Goal: Task Accomplishment & Management: Use online tool/utility

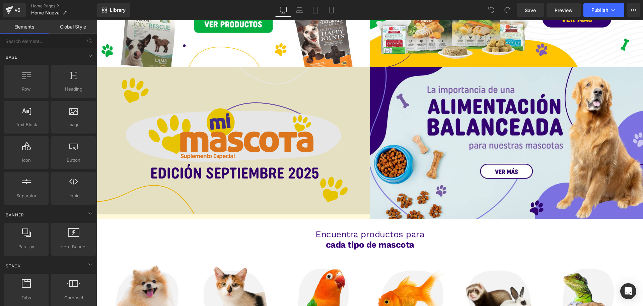
scroll to position [670, 0]
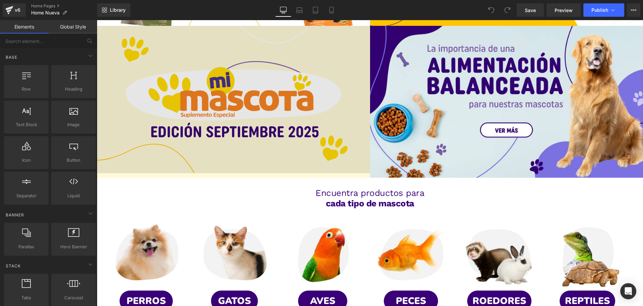
drag, startPoint x: 241, startPoint y: 103, endPoint x: 271, endPoint y: 109, distance: 31.0
click at [241, 103] on div "Image" at bounding box center [233, 99] width 273 height 147
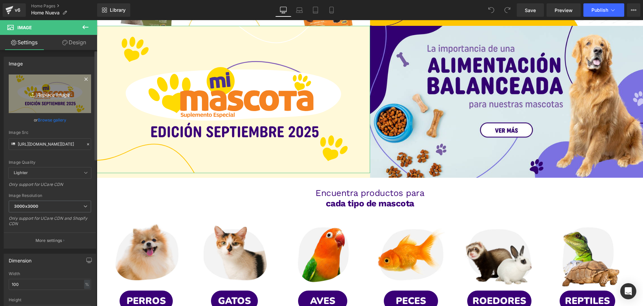
click at [45, 91] on icon "Replace Image" at bounding box center [50, 93] width 54 height 8
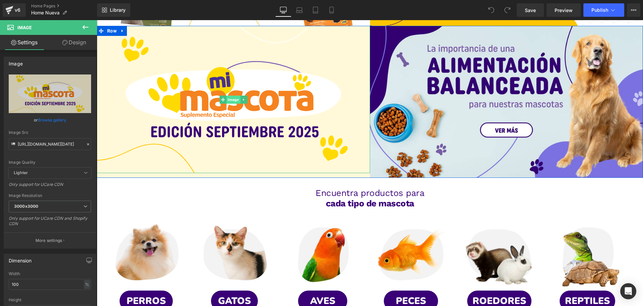
click at [228, 96] on span "Image" at bounding box center [233, 99] width 14 height 8
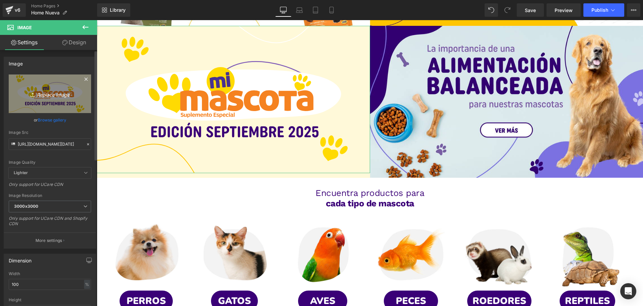
click at [57, 93] on icon "Replace Image" at bounding box center [50, 93] width 54 height 8
type input "C:\fakepath\banner revista octubre (1).svg"
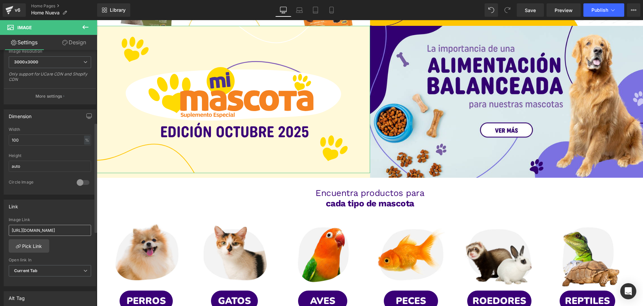
scroll to position [168, 0]
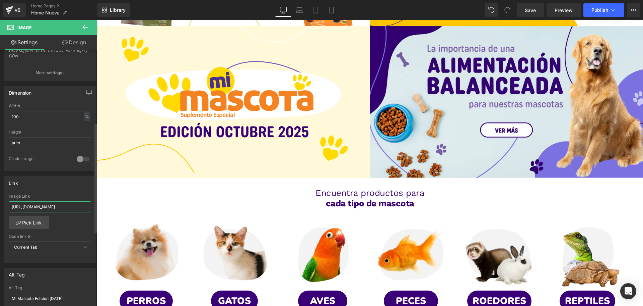
click at [53, 202] on input "[URL][DOMAIN_NAME]" at bounding box center [50, 206] width 82 height 11
paste input "[URL][DOMAIN_NAME]"
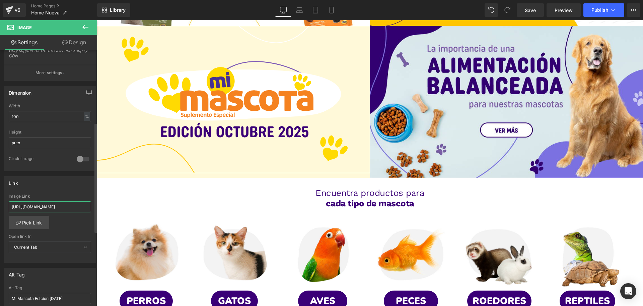
type input "[URL][DOMAIN_NAME]"
click at [60, 193] on div "Link [URL][DOMAIN_NAME] Image Link [URL][DOMAIN_NAME] Pick Link Current Tab New…" at bounding box center [50, 219] width 92 height 87
click at [534, 12] on span "Save" at bounding box center [530, 10] width 11 height 7
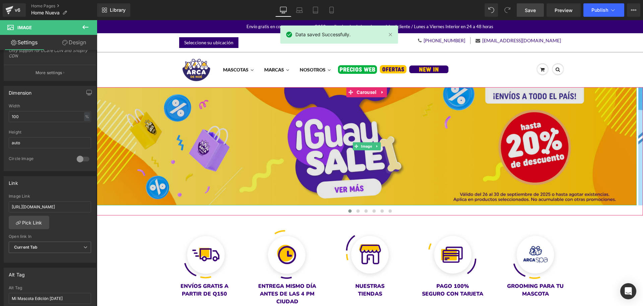
click at [350, 125] on img at bounding box center [367, 146] width 540 height 118
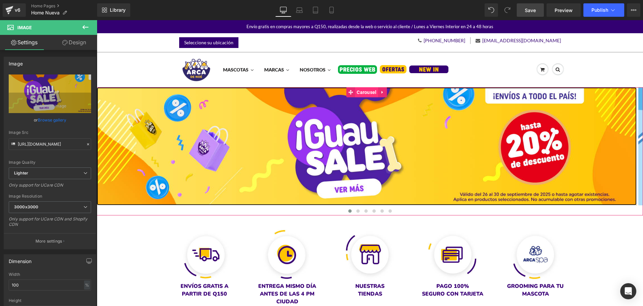
click at [359, 90] on span "Carousel" at bounding box center [366, 92] width 23 height 10
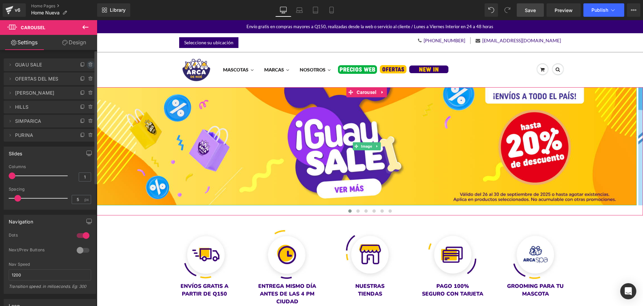
click at [88, 64] on icon at bounding box center [90, 64] width 5 height 5
click at [86, 67] on button "Delete" at bounding box center [83, 65] width 21 height 9
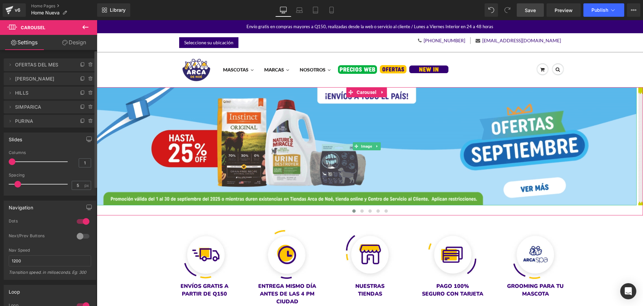
click at [59, 64] on span "OFERTAS DEL MES" at bounding box center [43, 64] width 56 height 13
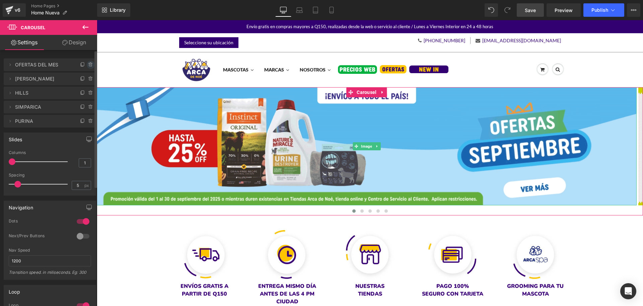
click at [89, 65] on icon at bounding box center [90, 64] width 5 height 5
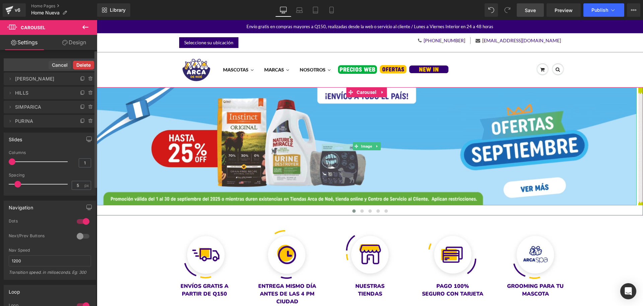
click at [86, 66] on button "Delete" at bounding box center [83, 65] width 21 height 9
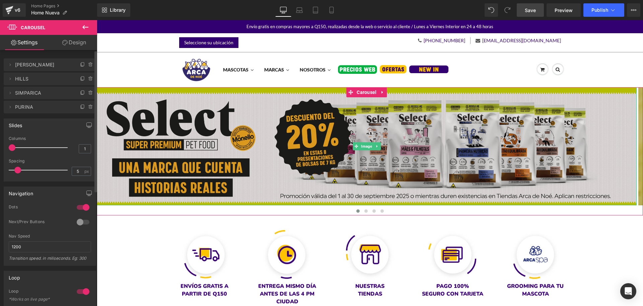
click at [215, 129] on img at bounding box center [367, 146] width 540 height 118
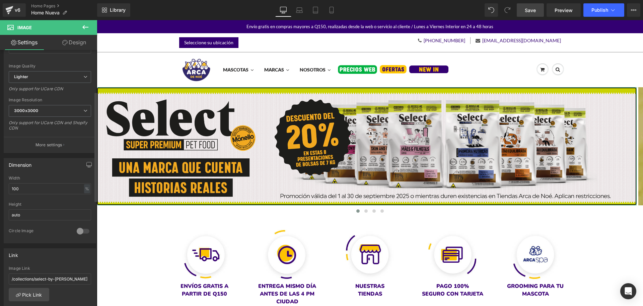
scroll to position [168, 0]
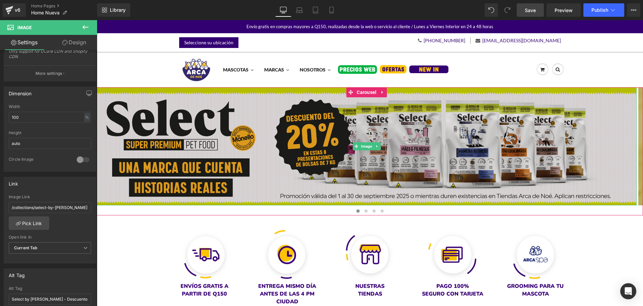
click at [331, 141] on img at bounding box center [367, 146] width 540 height 118
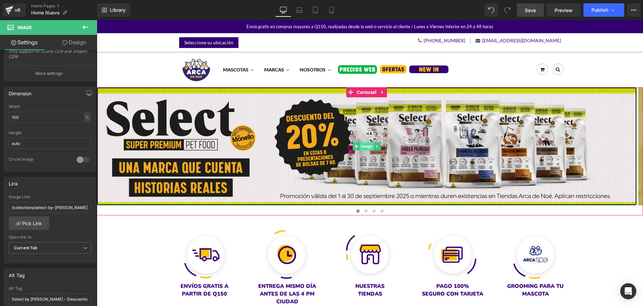
click at [367, 146] on span "Image" at bounding box center [367, 146] width 14 height 8
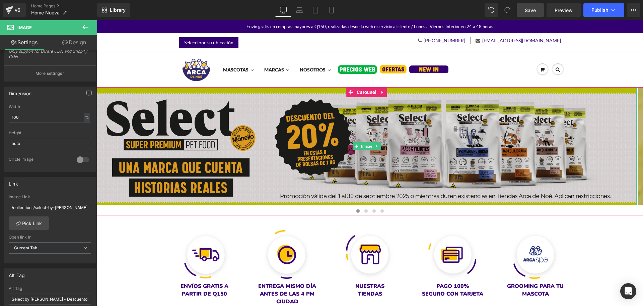
click at [374, 123] on img at bounding box center [367, 146] width 540 height 118
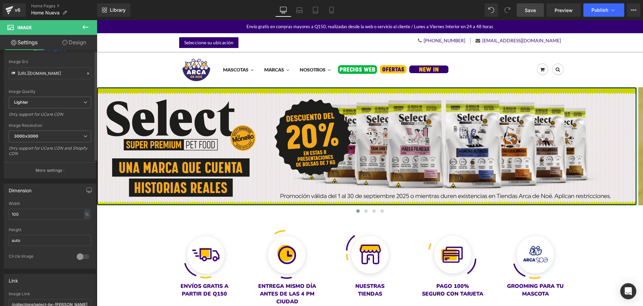
scroll to position [0, 0]
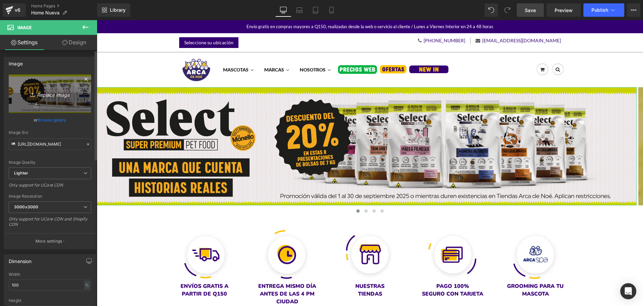
click at [58, 94] on icon "Replace Image" at bounding box center [50, 93] width 54 height 8
type input "C:\fakepath\1920x420px.png"
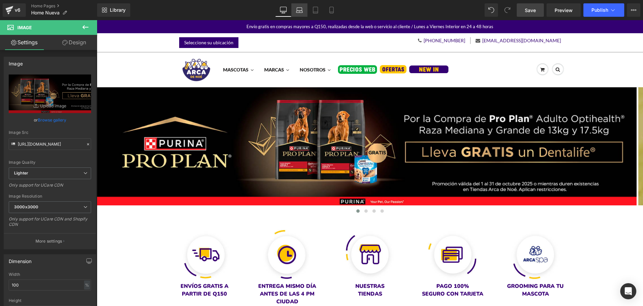
click at [299, 13] on link "Laptop" at bounding box center [299, 9] width 16 height 13
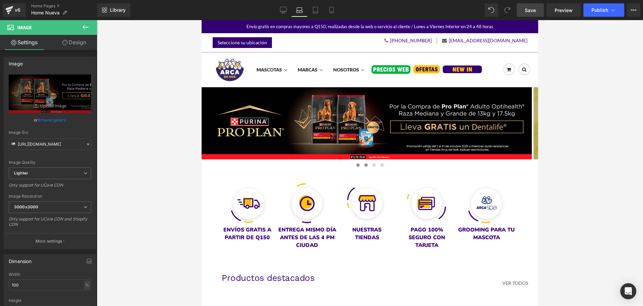
click at [365, 166] on button at bounding box center [366, 164] width 8 height 7
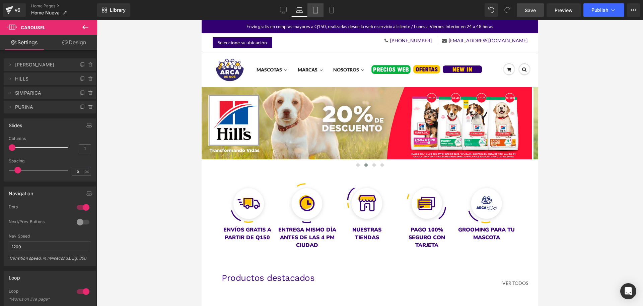
click at [315, 16] on link "Tablet" at bounding box center [316, 9] width 16 height 13
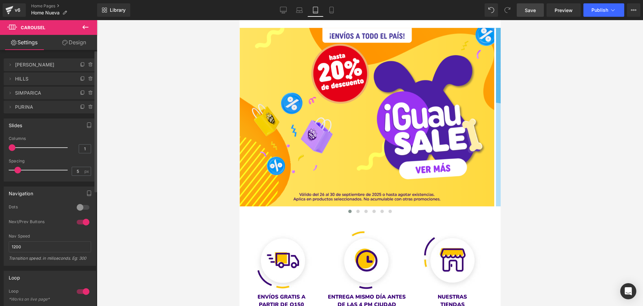
scroll to position [42, 0]
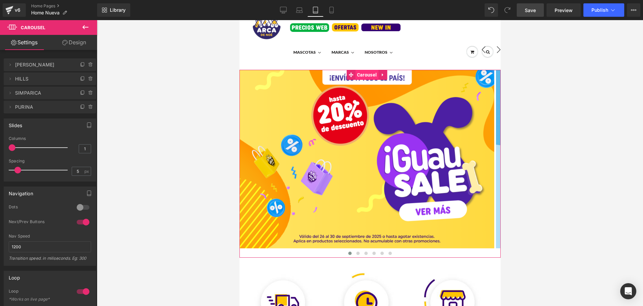
click at [357, 72] on span "Carousel" at bounding box center [366, 75] width 23 height 10
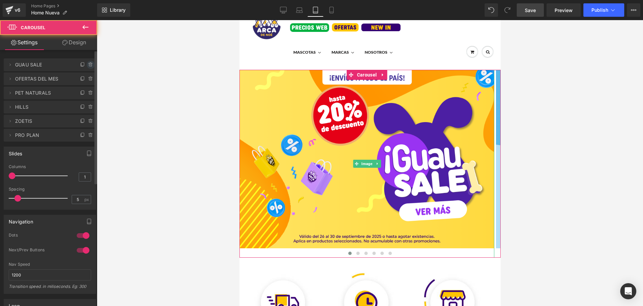
click at [87, 64] on span at bounding box center [91, 65] width 8 height 8
click at [89, 69] on button "Delete" at bounding box center [83, 65] width 21 height 9
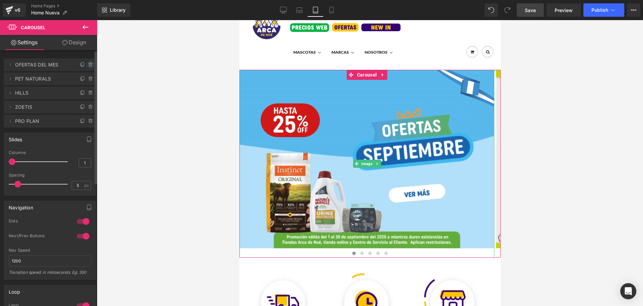
click at [89, 66] on icon at bounding box center [90, 64] width 3 height 3
click at [88, 66] on button "Delete" at bounding box center [83, 65] width 21 height 9
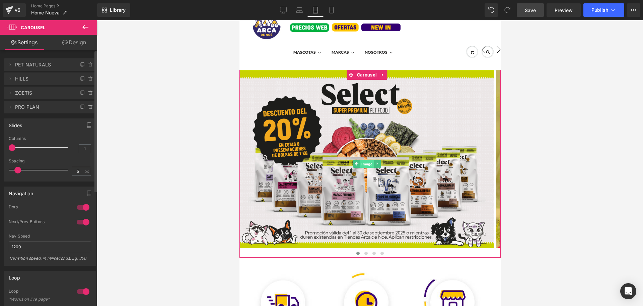
click at [370, 161] on span "Image" at bounding box center [367, 164] width 14 height 8
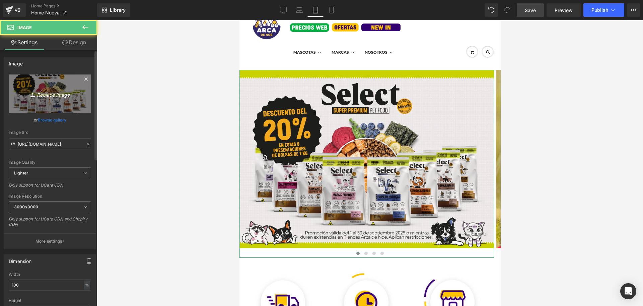
click at [68, 104] on link "Replace Image" at bounding box center [50, 93] width 82 height 39
type input "C:\fakepath\1000x700px.png"
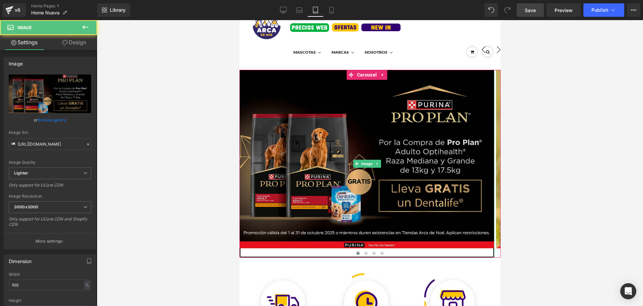
click at [308, 115] on img at bounding box center [366, 164] width 255 height 188
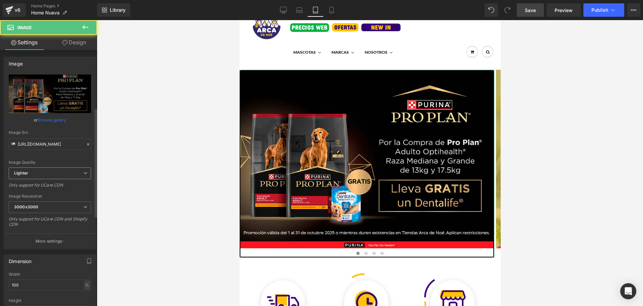
scroll to position [168, 0]
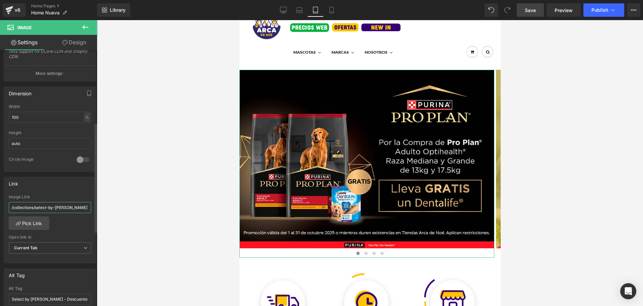
click at [40, 205] on input "/collections/select-by-[PERSON_NAME]" at bounding box center [50, 207] width 82 height 11
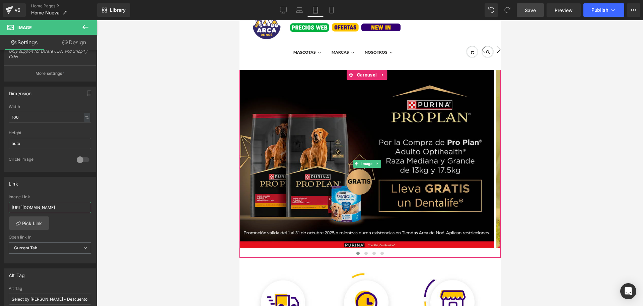
type input "[URL][DOMAIN_NAME]"
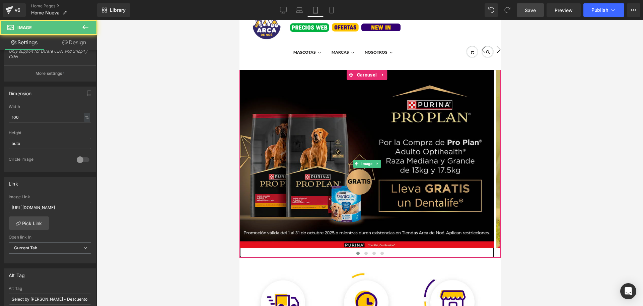
click at [308, 204] on img at bounding box center [366, 164] width 255 height 188
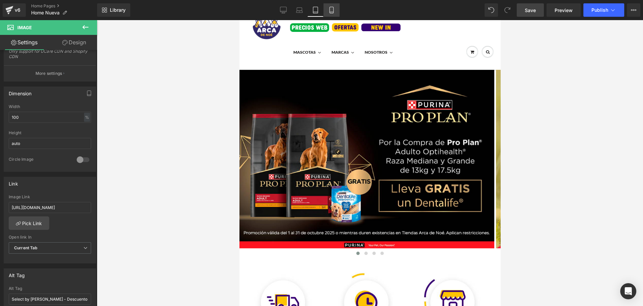
click at [333, 8] on icon at bounding box center [332, 10] width 4 height 6
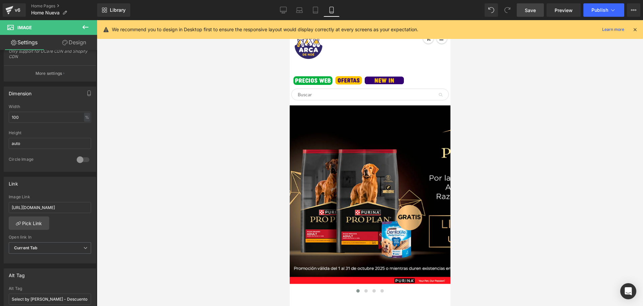
scroll to position [77, 0]
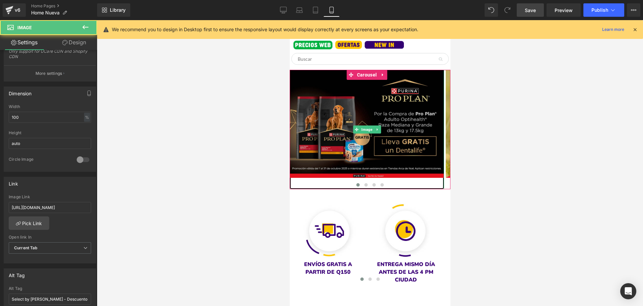
click at [365, 135] on img at bounding box center [366, 130] width 154 height 120
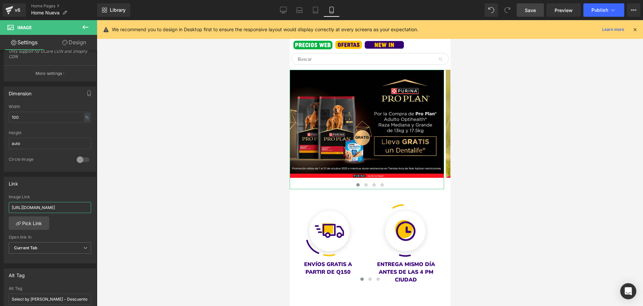
scroll to position [0, 14]
drag, startPoint x: 70, startPoint y: 208, endPoint x: 100, endPoint y: 207, distance: 29.8
click at [100, 207] on div "Image You are previewing how the will restyle your page. You can not edit Eleme…" at bounding box center [321, 158] width 643 height 317
click at [306, 8] on link "Laptop" at bounding box center [299, 9] width 16 height 13
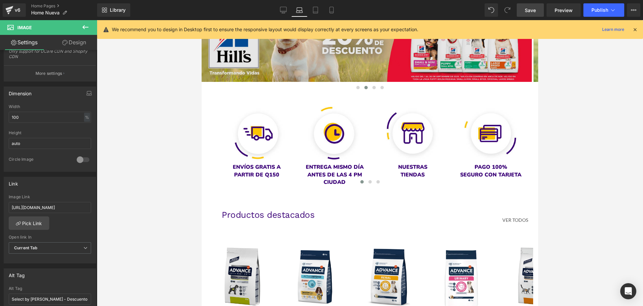
scroll to position [0, 0]
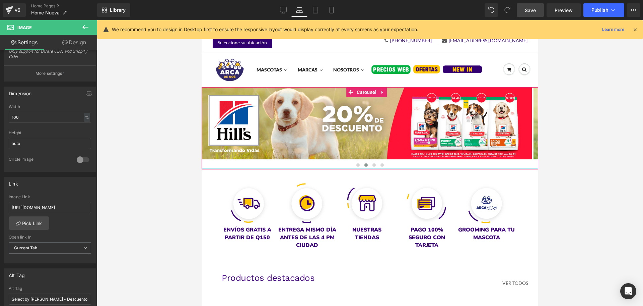
click at [357, 168] on div at bounding box center [370, 169] width 337 height 2
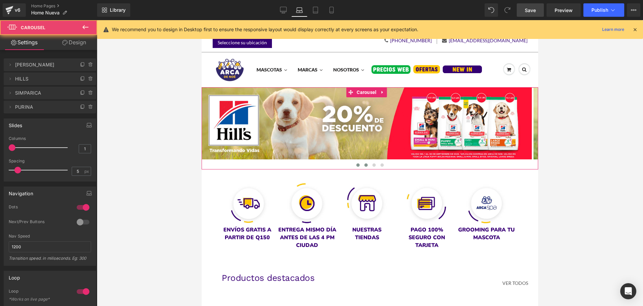
click at [357, 165] on button at bounding box center [358, 164] width 8 height 7
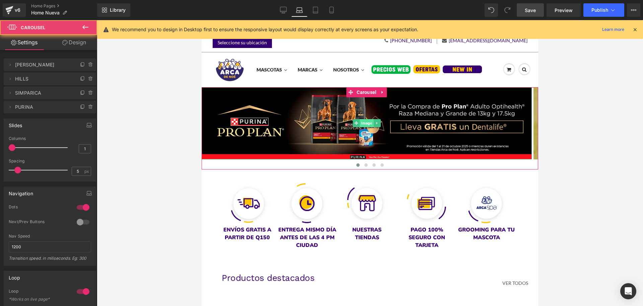
click at [372, 124] on span "Image" at bounding box center [367, 123] width 14 height 8
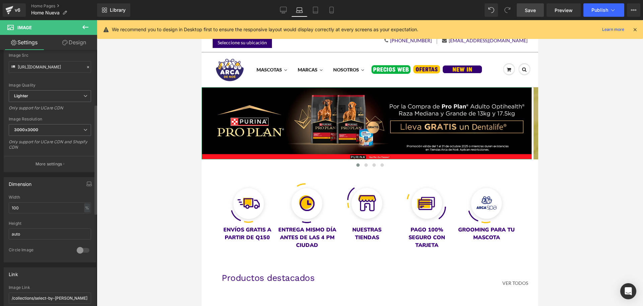
scroll to position [126, 0]
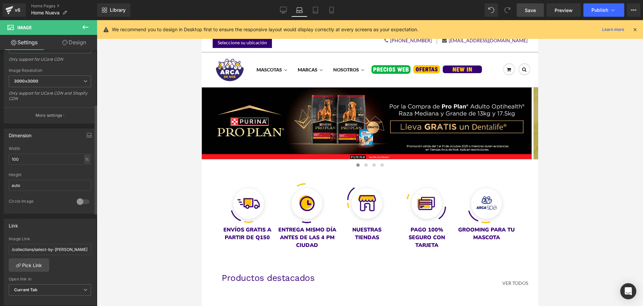
click at [35, 257] on div "Image Link /collections/select-by-[PERSON_NAME]" at bounding box center [50, 247] width 82 height 22
click at [39, 246] on input "/collections/select-by-[PERSON_NAME]" at bounding box center [50, 249] width 82 height 11
paste input "[URL][DOMAIN_NAME]"
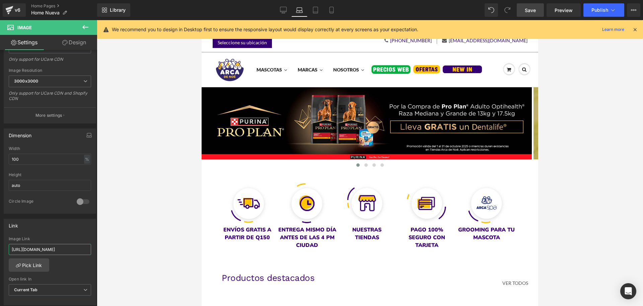
scroll to position [0, 14]
type input "[URL][DOMAIN_NAME]"
click at [286, 10] on icon at bounding box center [283, 10] width 7 height 7
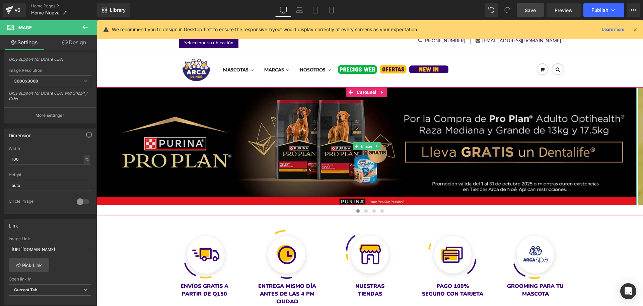
click at [306, 119] on img at bounding box center [367, 146] width 540 height 118
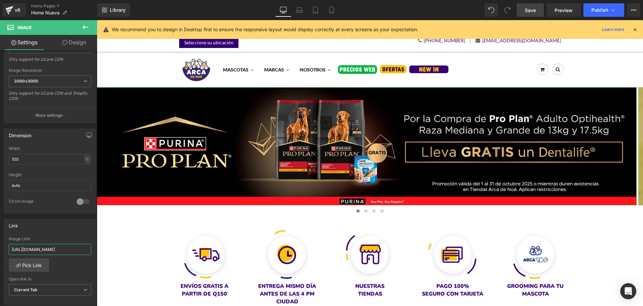
scroll to position [0, 14]
drag, startPoint x: 143, startPoint y: 270, endPoint x: 105, endPoint y: 250, distance: 43.3
click at [536, 12] on span "Save" at bounding box center [530, 10] width 11 height 7
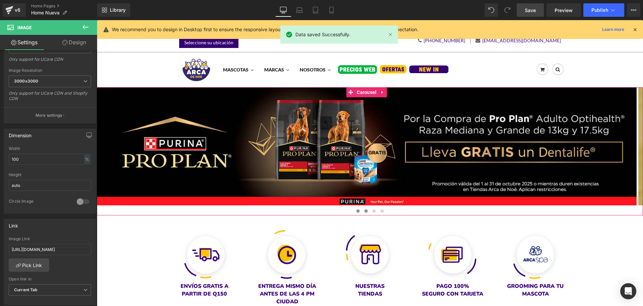
click at [362, 211] on button at bounding box center [366, 210] width 8 height 7
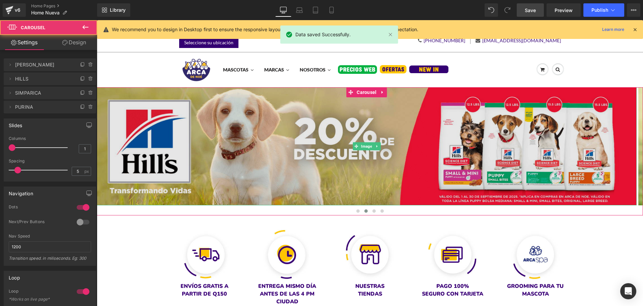
click at [316, 139] on img at bounding box center [367, 146] width 540 height 118
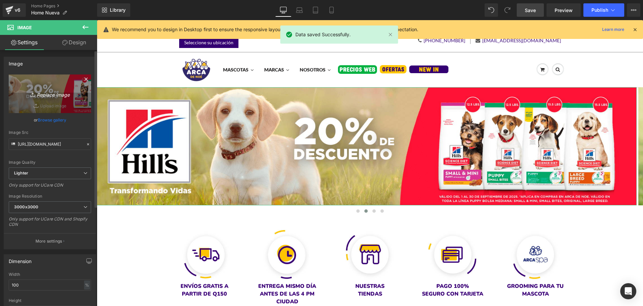
click at [52, 97] on icon "Replace Image" at bounding box center [50, 93] width 54 height 8
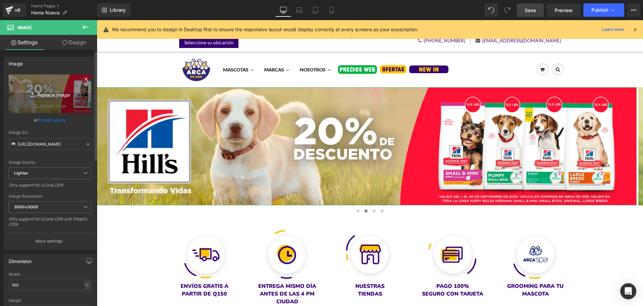
type input "C:\fakepath\banner 1920 x 420 - HILLS (2).jpg"
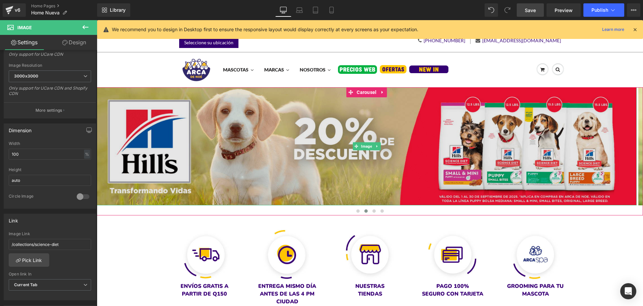
scroll to position [131, 0]
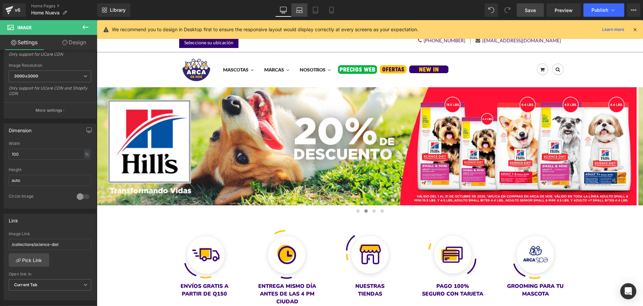
click at [303, 8] on icon at bounding box center [299, 10] width 7 height 7
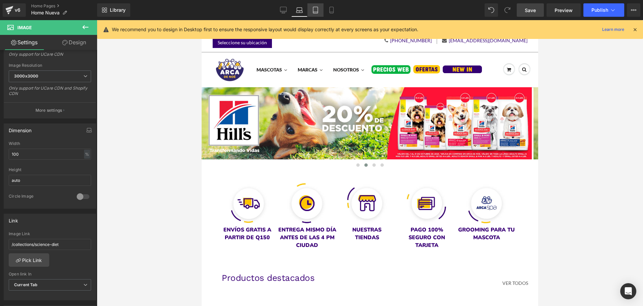
click at [313, 10] on icon at bounding box center [315, 10] width 7 height 7
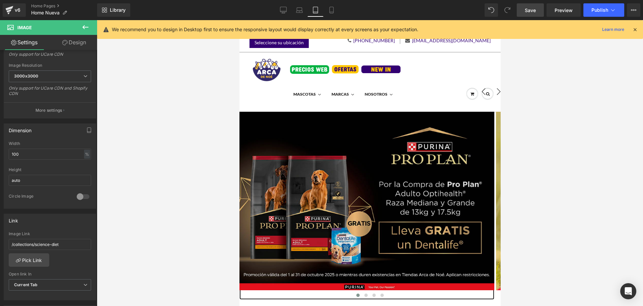
click at [323, 166] on img at bounding box center [366, 206] width 255 height 188
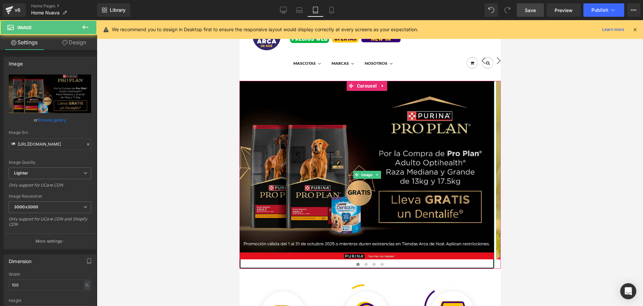
scroll to position [42, 0]
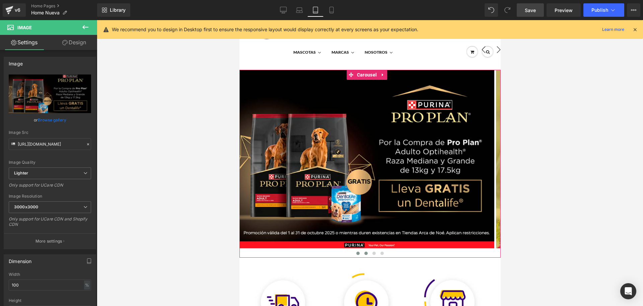
click at [364, 254] on span at bounding box center [365, 252] width 3 height 3
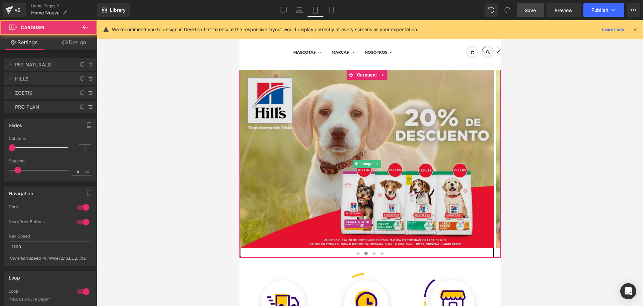
click at [347, 163] on img at bounding box center [366, 164] width 255 height 188
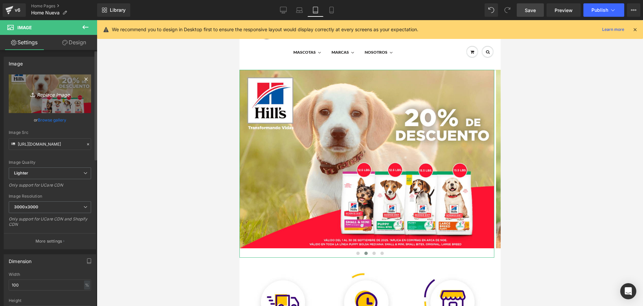
click at [60, 91] on icon "Replace Image" at bounding box center [50, 93] width 54 height 8
type input "C:\fakepath\banner 1000 x 700 - HILLS (3).jpg"
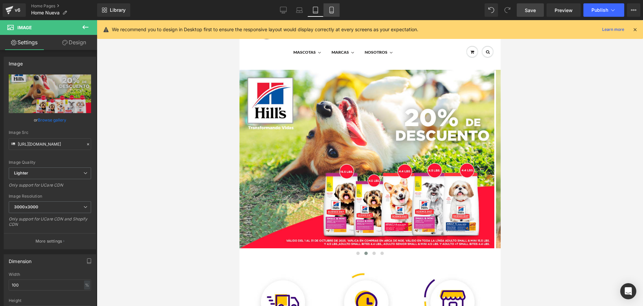
click at [332, 11] on icon at bounding box center [331, 10] width 7 height 7
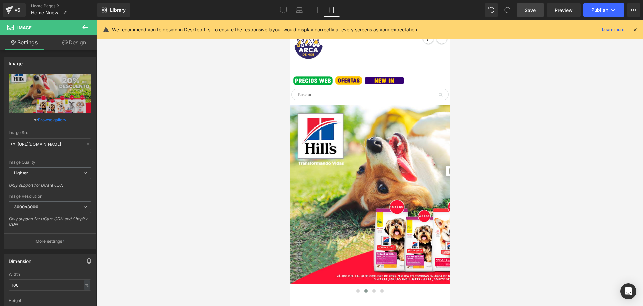
scroll to position [77, 0]
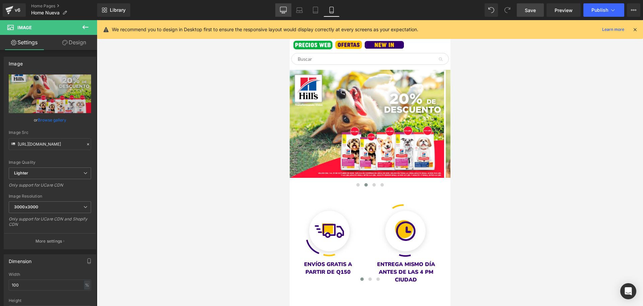
click at [288, 10] on link "Desktop" at bounding box center [283, 9] width 16 height 13
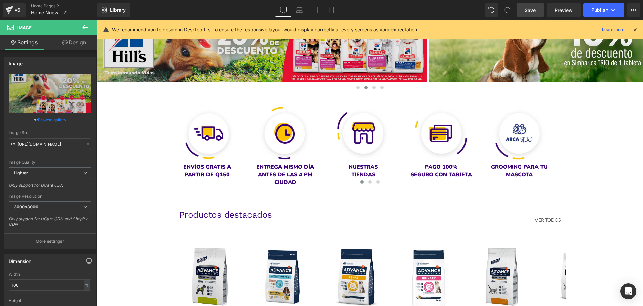
scroll to position [0, 0]
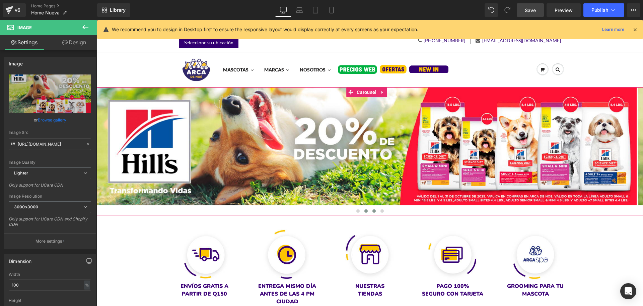
click at [373, 210] on button at bounding box center [374, 210] width 8 height 7
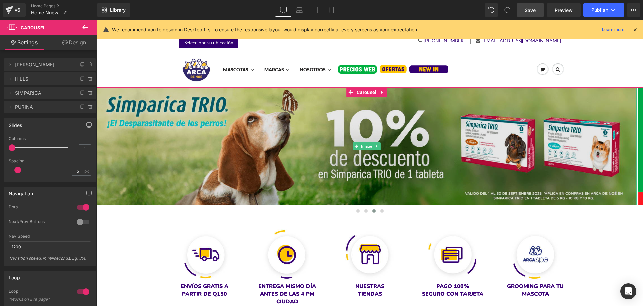
click at [297, 136] on img at bounding box center [367, 146] width 540 height 118
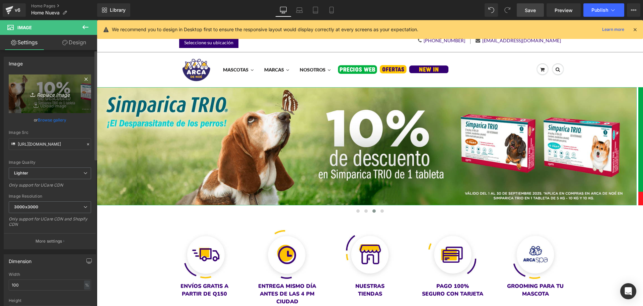
click at [45, 93] on icon "Replace Image" at bounding box center [50, 93] width 54 height 8
type input "C:\fakepath\banner 1920 x 420 - Zoetis.jpg"
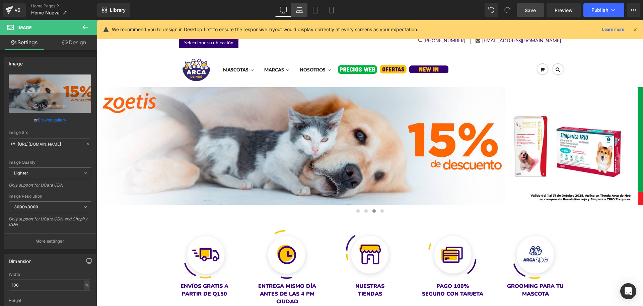
click at [299, 8] on icon at bounding box center [299, 10] width 7 height 7
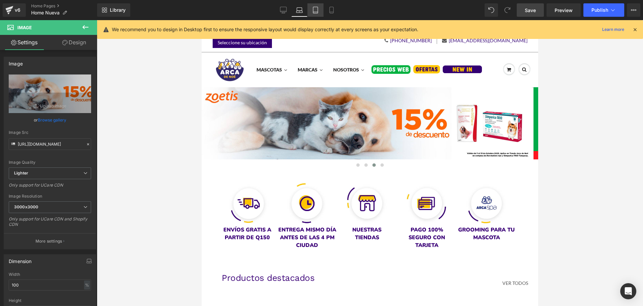
click at [314, 10] on icon at bounding box center [315, 10] width 5 height 6
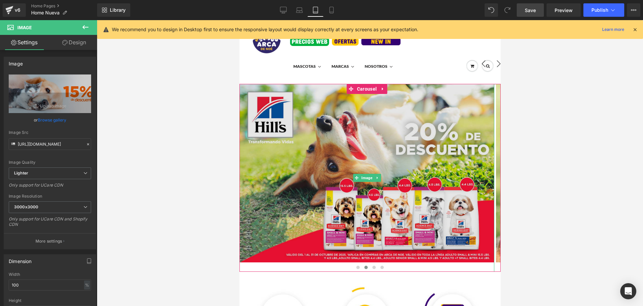
scroll to position [42, 0]
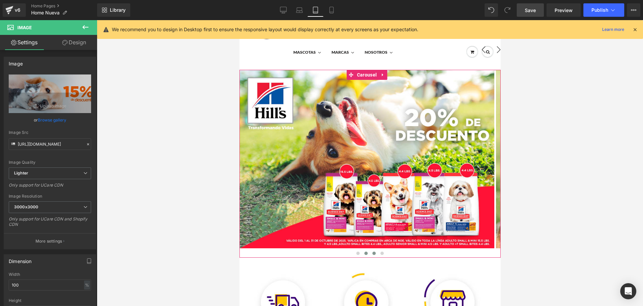
click at [372, 253] on span at bounding box center [373, 252] width 3 height 3
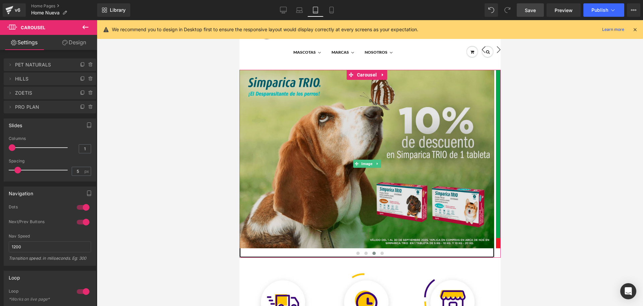
click at [356, 117] on img at bounding box center [366, 164] width 255 height 188
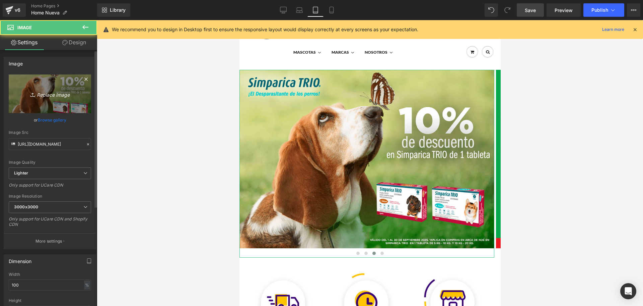
click at [58, 92] on icon "Replace Image" at bounding box center [50, 93] width 54 height 8
type input "C:\fakepath\banner 1000 x 700 - Zoetis.jpg"
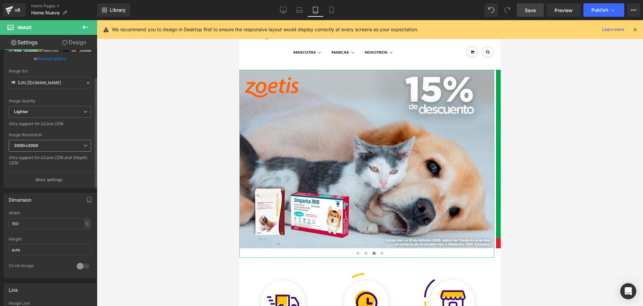
scroll to position [126, 0]
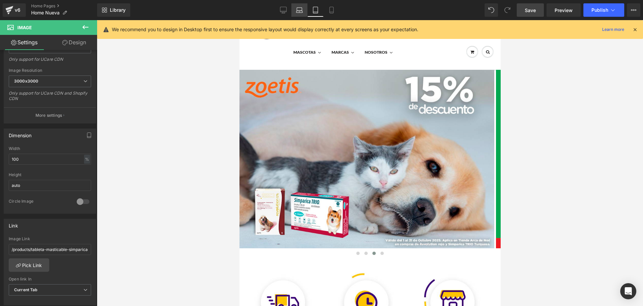
click at [298, 5] on link "Laptop" at bounding box center [299, 9] width 16 height 13
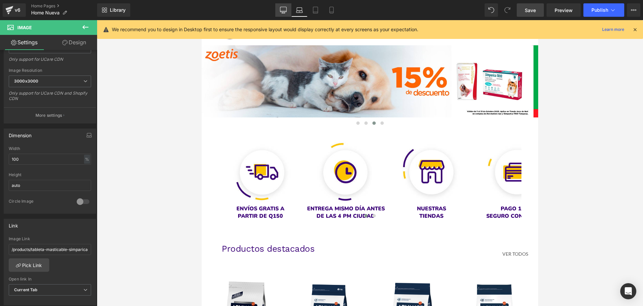
scroll to position [0, 0]
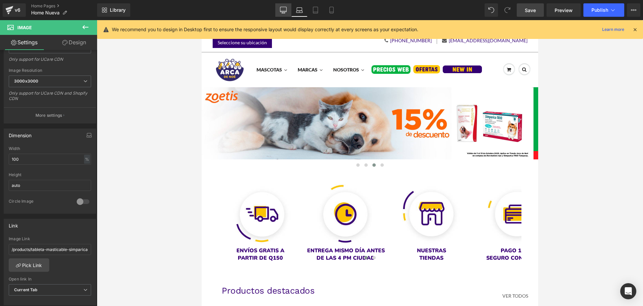
click at [281, 8] on icon at bounding box center [283, 10] width 7 height 7
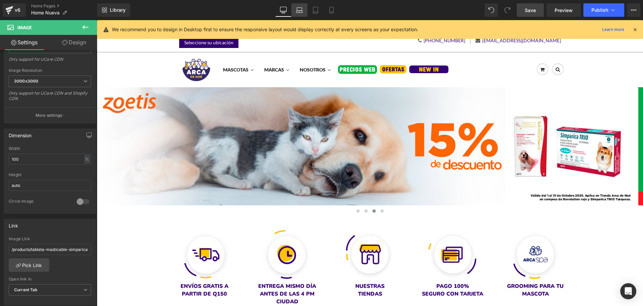
click at [297, 10] on icon at bounding box center [299, 10] width 7 height 7
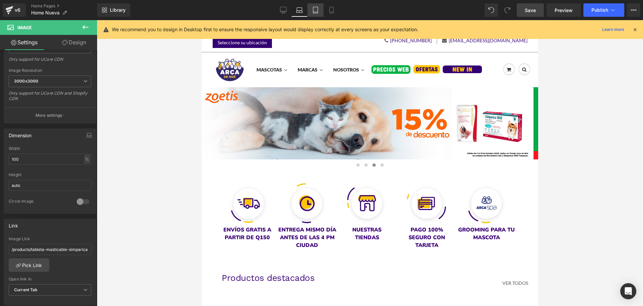
click at [315, 11] on icon at bounding box center [315, 10] width 7 height 7
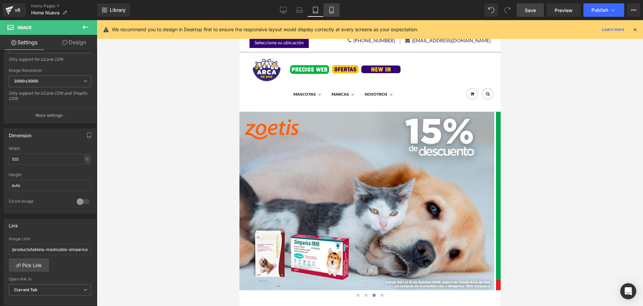
click at [330, 11] on icon at bounding box center [332, 10] width 4 height 6
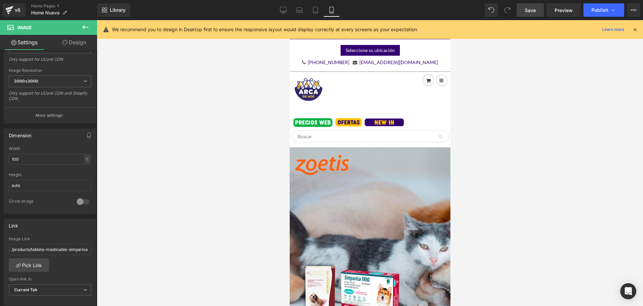
scroll to position [36, 0]
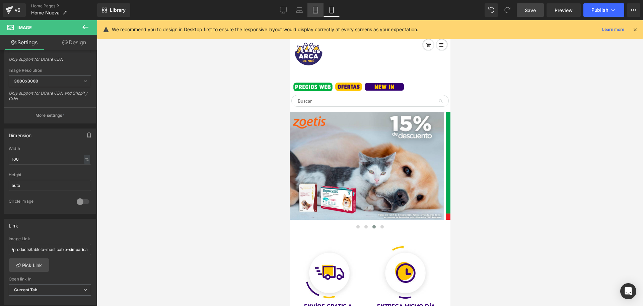
click at [318, 9] on icon at bounding box center [315, 10] width 7 height 7
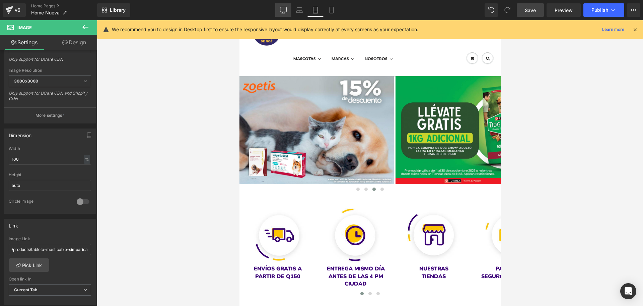
scroll to position [0, 0]
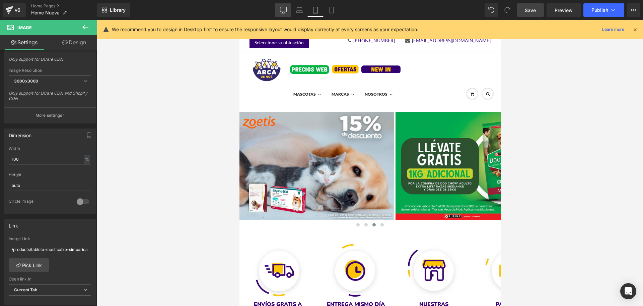
click at [283, 10] on icon at bounding box center [283, 10] width 7 height 7
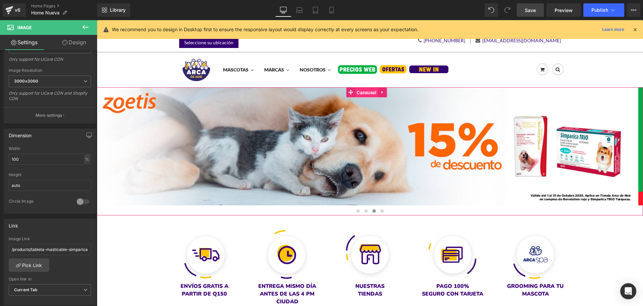
click at [371, 89] on span "Carousel" at bounding box center [366, 92] width 23 height 10
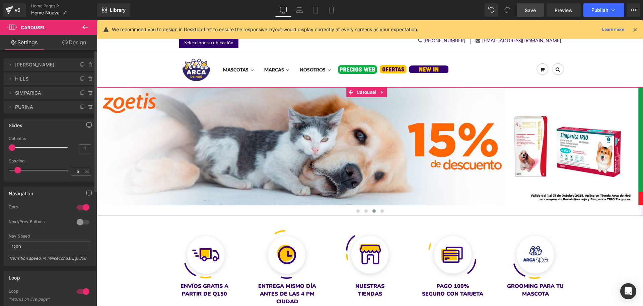
click at [48, 109] on span "PURINA" at bounding box center [43, 107] width 56 height 13
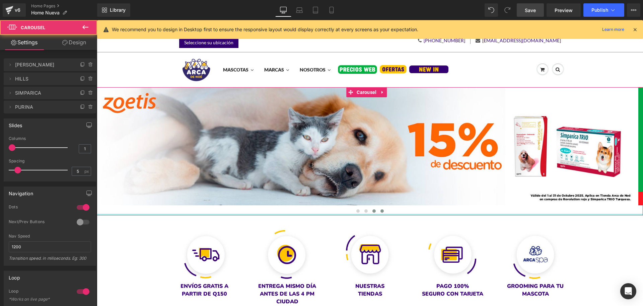
click at [381, 212] on button at bounding box center [382, 210] width 8 height 7
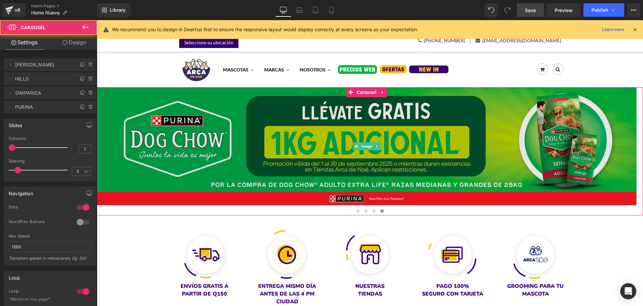
click at [340, 164] on img at bounding box center [367, 146] width 540 height 118
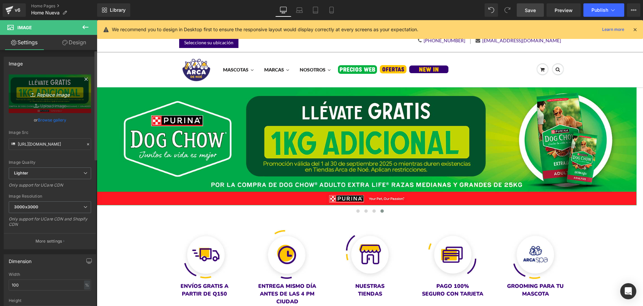
click at [44, 93] on icon "Replace Image" at bounding box center [50, 93] width 54 height 8
type input "C:\fakepath\TROPICLEAN_1920x420px.png"
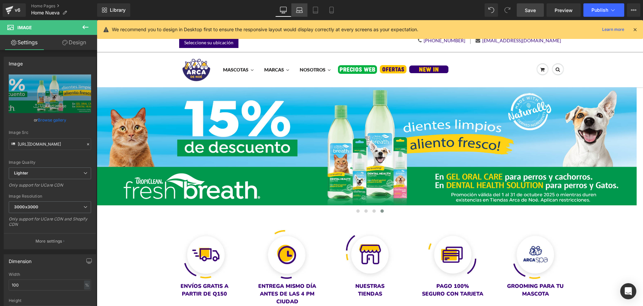
click at [300, 10] on icon at bounding box center [299, 10] width 7 height 7
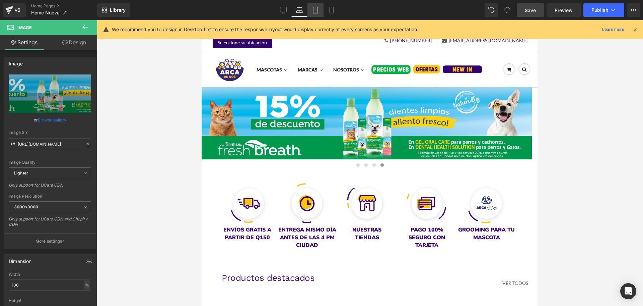
click at [312, 10] on link "Tablet" at bounding box center [316, 9] width 16 height 13
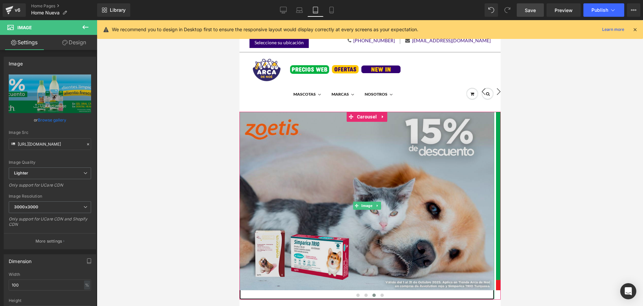
click at [304, 166] on img at bounding box center [366, 206] width 255 height 188
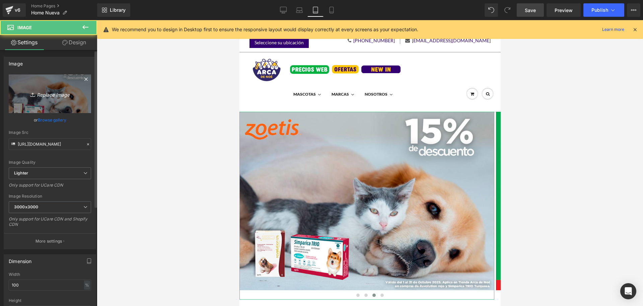
click at [52, 97] on icon "Replace Image" at bounding box center [50, 93] width 54 height 8
type input "C:\fakepath\TROPICLEAN_1000x700px.png"
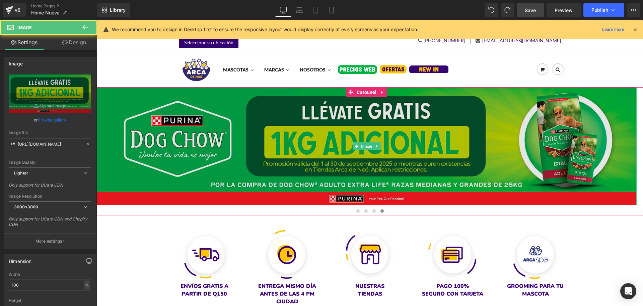
click at [346, 160] on img at bounding box center [367, 146] width 540 height 118
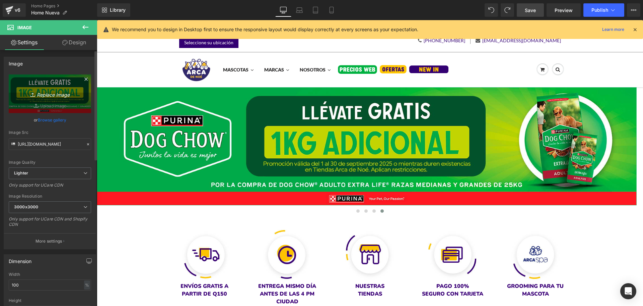
click at [58, 96] on icon "Replace Image" at bounding box center [50, 93] width 54 height 8
type input "C:\fakepath\TROPICLEAN_1920x420px.png"
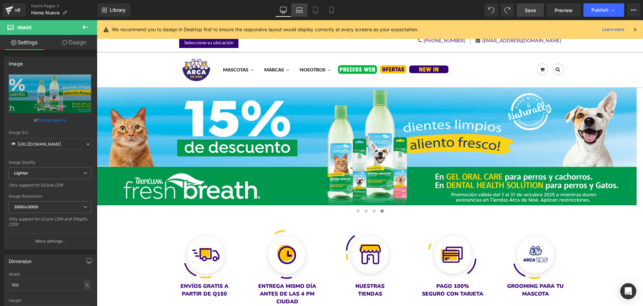
click at [301, 16] on link "Laptop" at bounding box center [299, 9] width 16 height 13
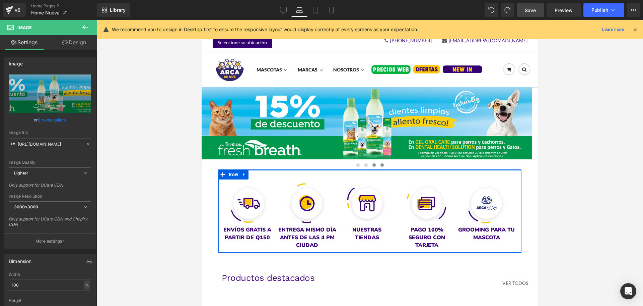
click at [373, 164] on span at bounding box center [374, 164] width 3 height 3
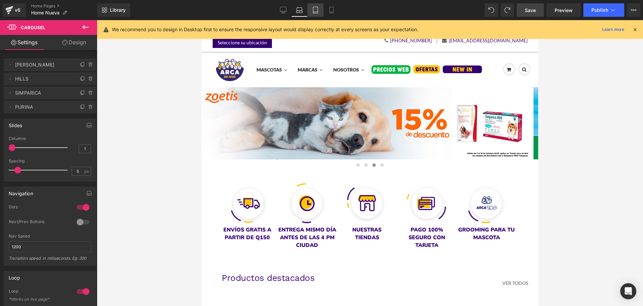
click at [317, 11] on icon at bounding box center [315, 10] width 7 height 7
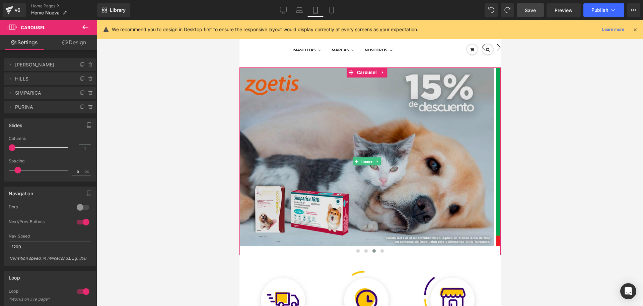
scroll to position [84, 0]
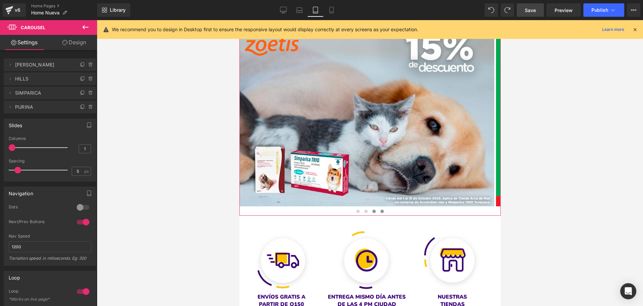
click at [380, 212] on span at bounding box center [381, 210] width 3 height 3
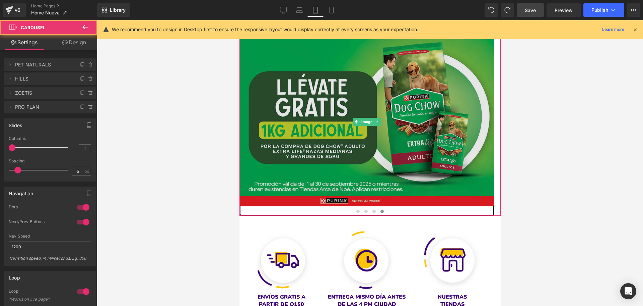
click at [359, 133] on img at bounding box center [366, 122] width 255 height 188
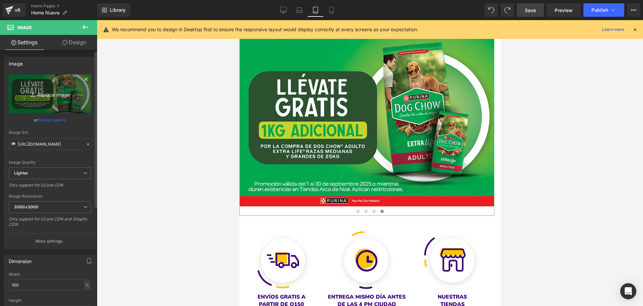
click at [57, 98] on link "Replace Image" at bounding box center [50, 93] width 82 height 39
type input "C:\fakepath\TROPICLEAN_1000x700px.png"
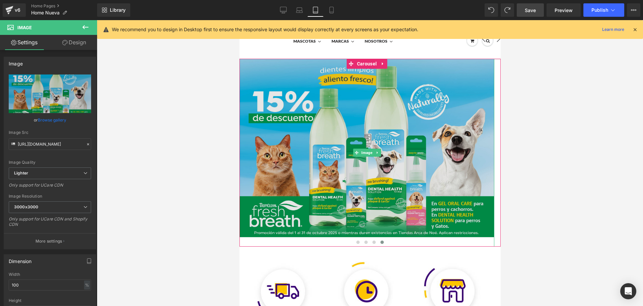
scroll to position [42, 0]
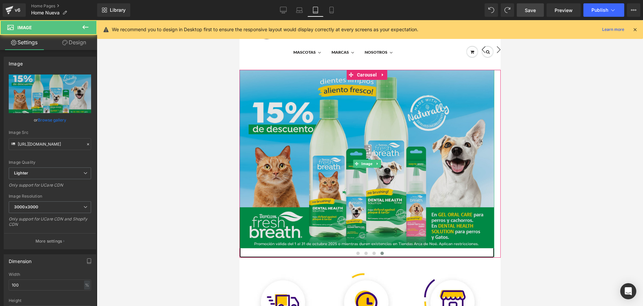
click at [322, 136] on img at bounding box center [366, 164] width 255 height 188
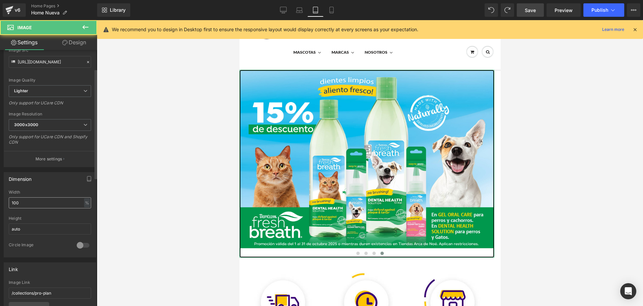
scroll to position [84, 0]
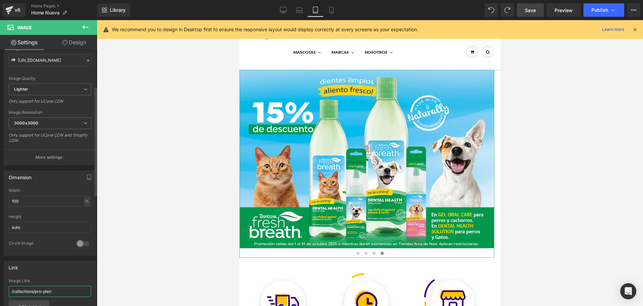
click at [40, 288] on input "/collections/pro-plan" at bounding box center [50, 290] width 82 height 11
type input "[URL][DOMAIN_NAME]"
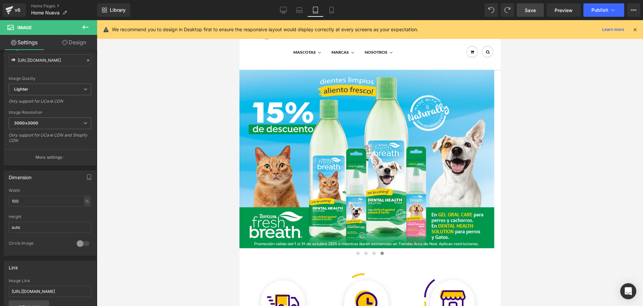
click at [212, 197] on div at bounding box center [370, 162] width 546 height 285
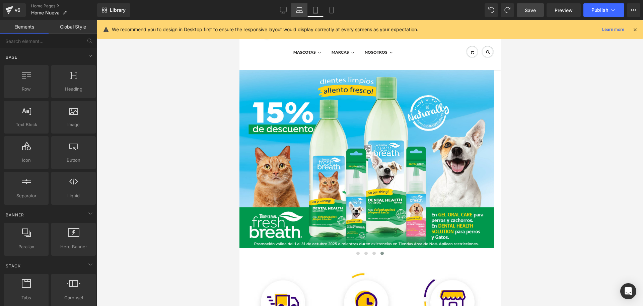
click at [300, 8] on icon at bounding box center [299, 10] width 7 height 7
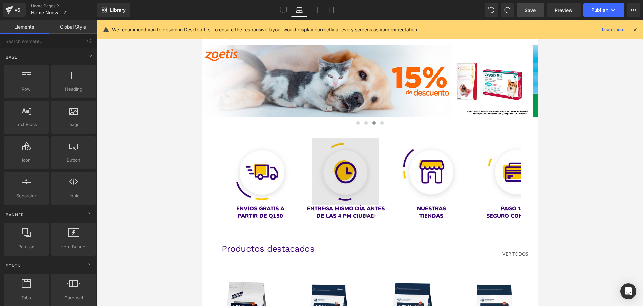
scroll to position [67, 0]
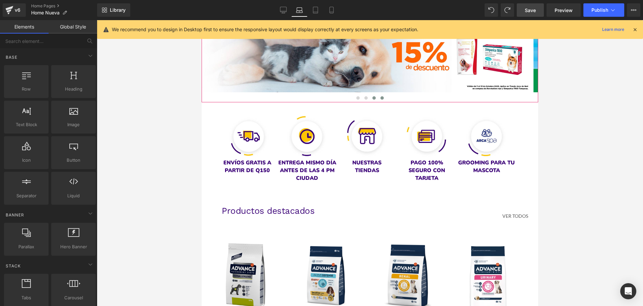
click at [380, 96] on button at bounding box center [382, 97] width 8 height 7
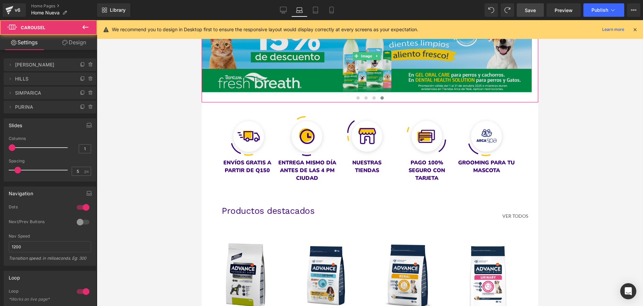
click at [367, 70] on img at bounding box center [367, 56] width 330 height 72
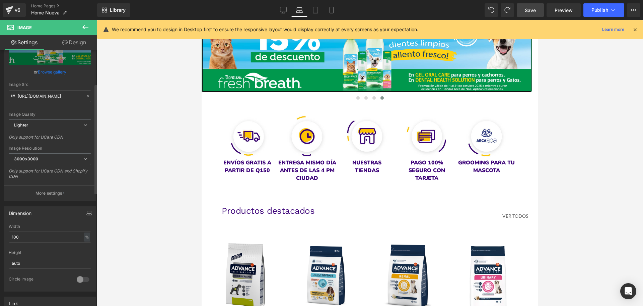
scroll to position [84, 0]
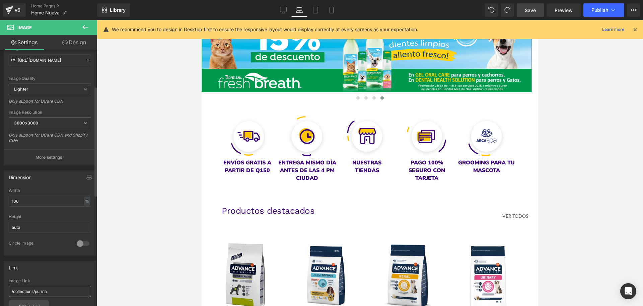
click at [49, 292] on input "/collections/purina" at bounding box center [50, 290] width 82 height 11
type input "[URL][DOMAIN_NAME]"
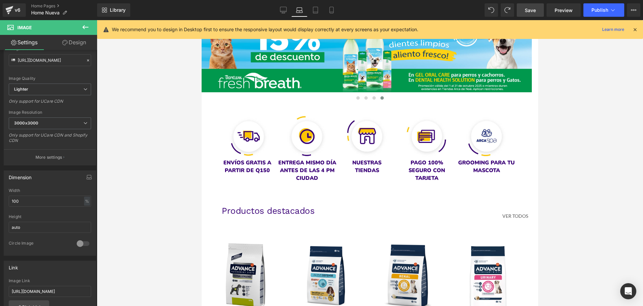
click at [139, 230] on div at bounding box center [370, 162] width 546 height 285
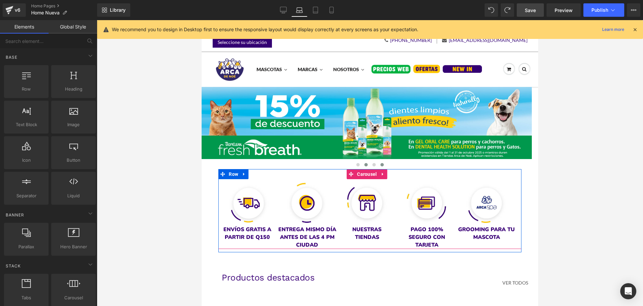
scroll to position [0, 0]
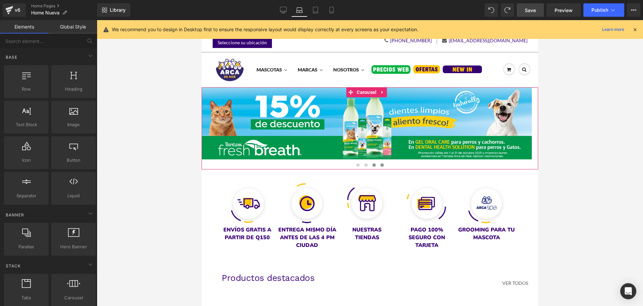
click at [373, 164] on span at bounding box center [374, 164] width 3 height 3
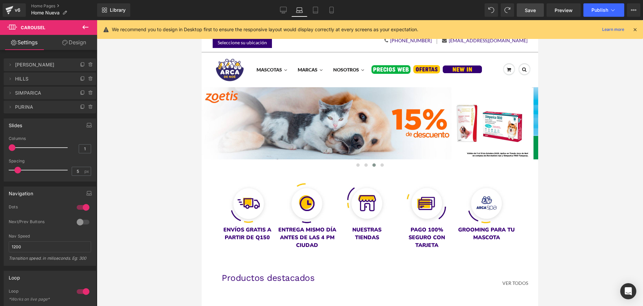
drag, startPoint x: 531, startPoint y: 13, endPoint x: 152, endPoint y: 109, distance: 390.4
click at [531, 13] on span "Save" at bounding box center [530, 10] width 11 height 7
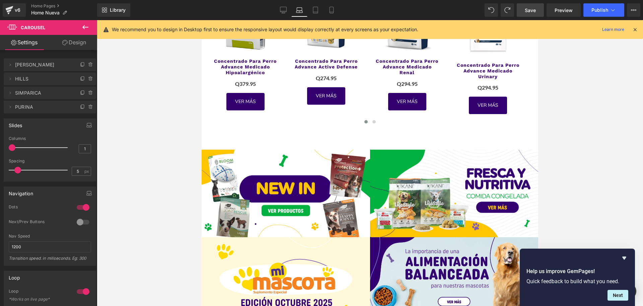
scroll to position [377, 0]
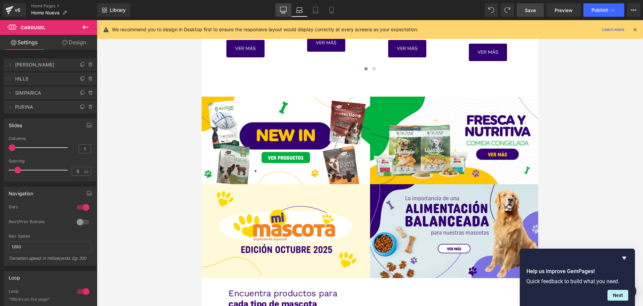
drag, startPoint x: 220, startPoint y: 77, endPoint x: 288, endPoint y: 4, distance: 99.8
click at [288, 4] on link "Desktop" at bounding box center [283, 9] width 16 height 13
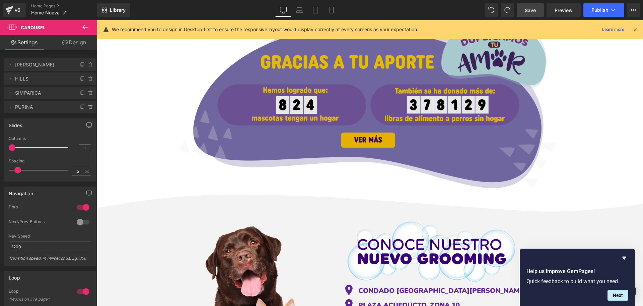
scroll to position [1801, 0]
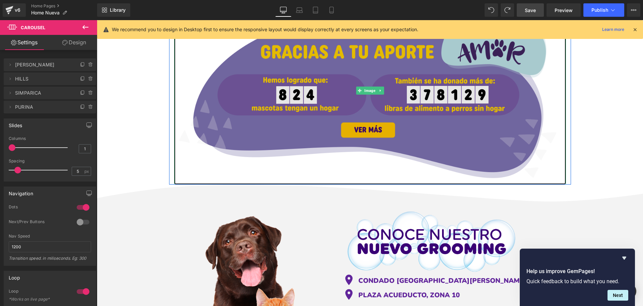
click at [343, 104] on img at bounding box center [370, 91] width 392 height 188
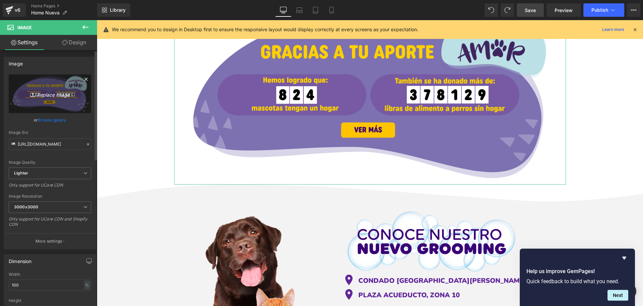
click at [58, 95] on icon "Replace Image" at bounding box center [50, 93] width 54 height 8
type input "C:\fakepath\banner home desktop.png"
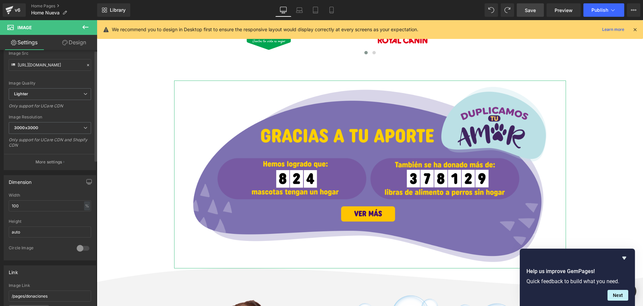
scroll to position [131, 0]
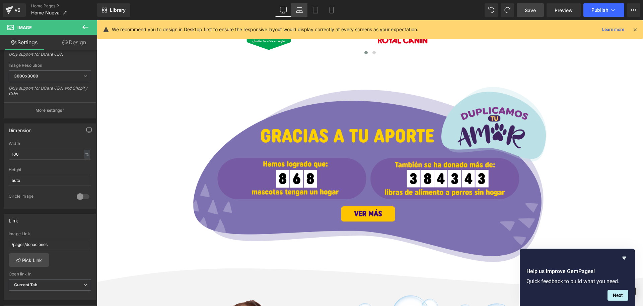
click at [299, 11] on icon at bounding box center [300, 12] width 6 height 2
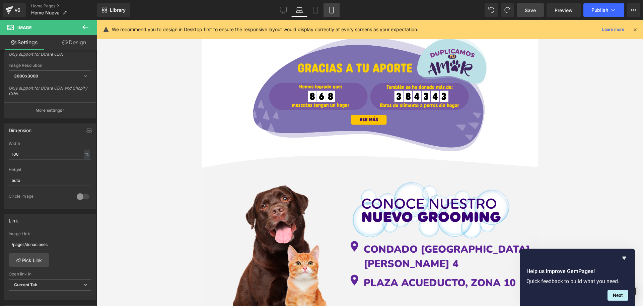
scroll to position [1438, 0]
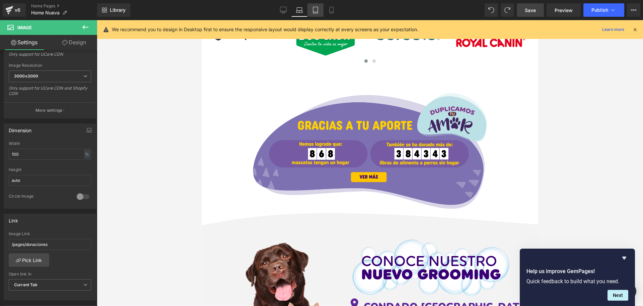
click at [319, 10] on icon at bounding box center [315, 10] width 7 height 7
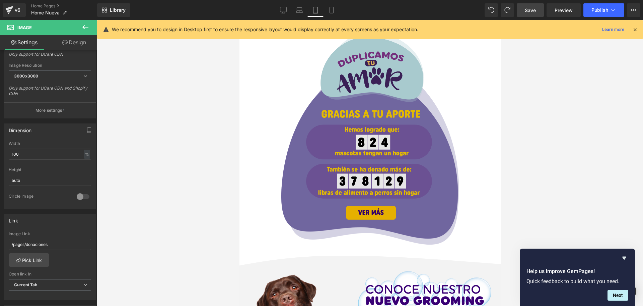
scroll to position [1633, 0]
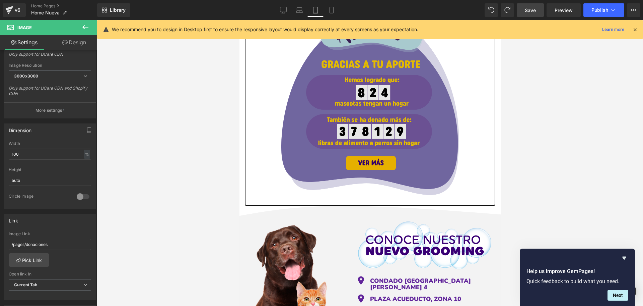
click at [355, 90] on img at bounding box center [369, 86] width 201 height 239
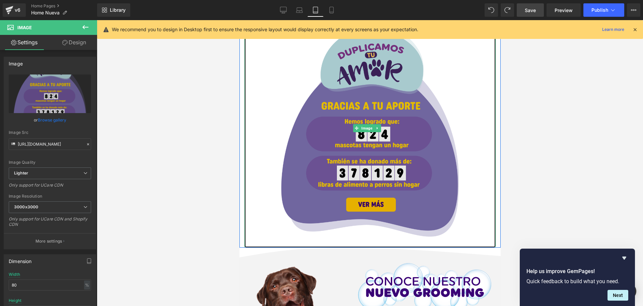
scroll to position [1550, 0]
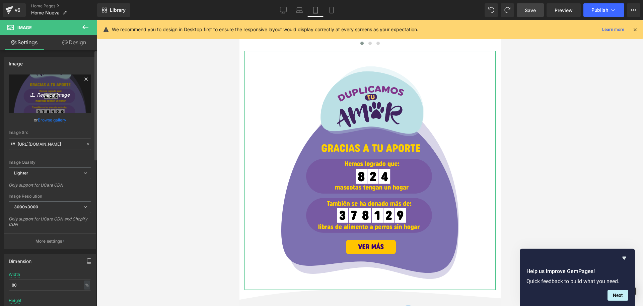
click at [48, 95] on icon "Replace Image" at bounding box center [50, 93] width 54 height 8
type input "C:\fakepath\banner home mobile.png"
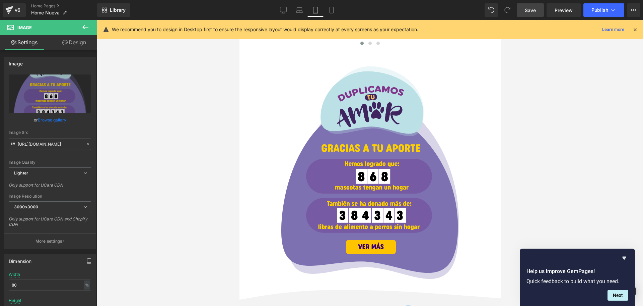
click at [533, 12] on span "Save" at bounding box center [530, 10] width 11 height 7
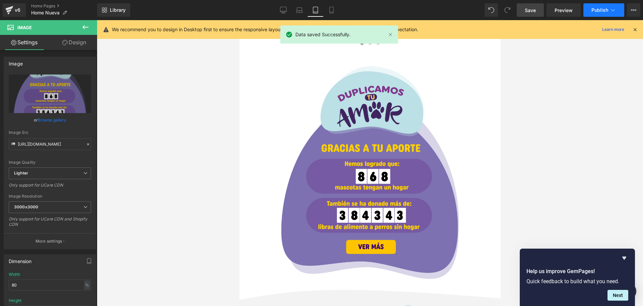
click at [594, 11] on span "Publish" at bounding box center [600, 9] width 17 height 5
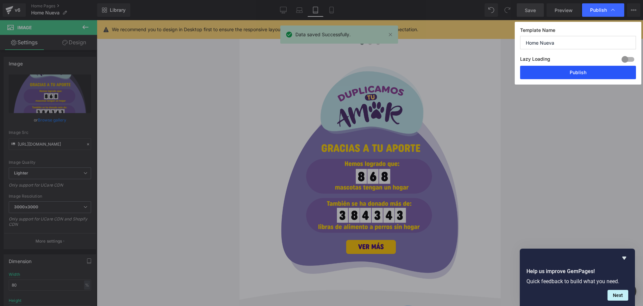
click at [537, 78] on button "Publish" at bounding box center [578, 72] width 116 height 13
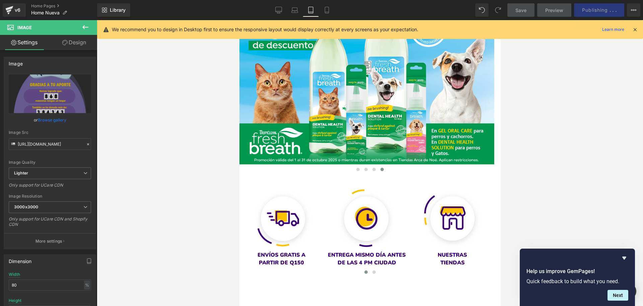
scroll to position [0, 0]
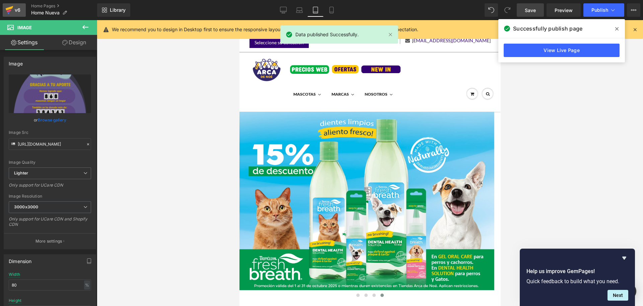
click at [22, 10] on link "v6" at bounding box center [14, 9] width 23 height 13
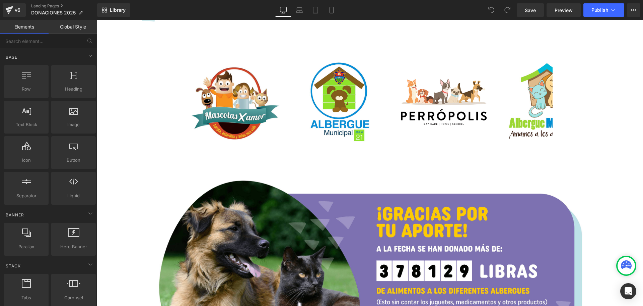
scroll to position [1173, 0]
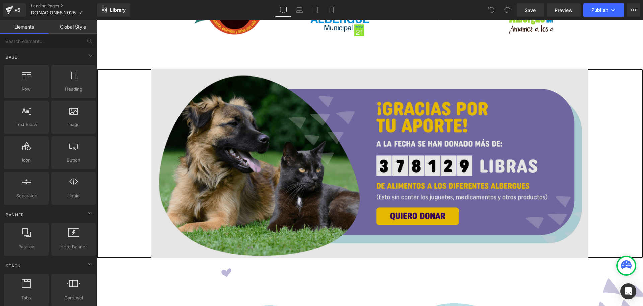
click at [396, 116] on img at bounding box center [369, 163] width 437 height 189
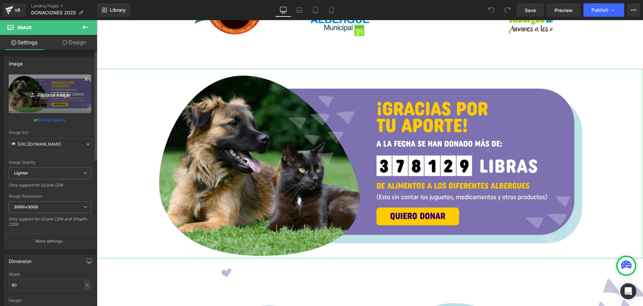
click at [49, 88] on link "Replace Image" at bounding box center [50, 93] width 82 height 39
type input "C:\fakepath\donaciones arriba desktop.png"
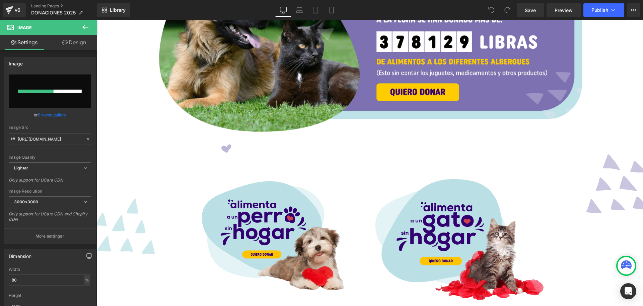
scroll to position [1251, 0]
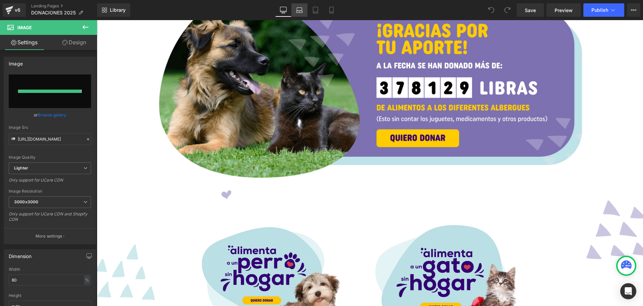
type input "https://ucarecdn.com/77aee340-dfab-49d8-a867-3299eb2b65ed/-/format/auto/-/previ…"
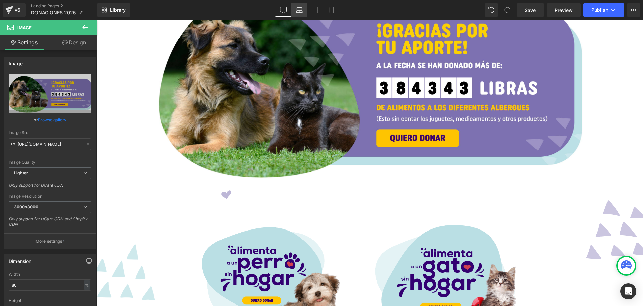
click at [299, 13] on icon at bounding box center [299, 10] width 7 height 7
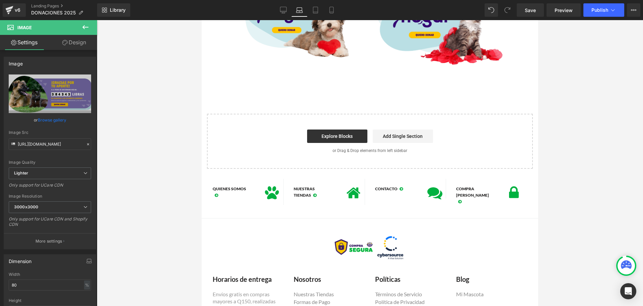
scroll to position [949, 0]
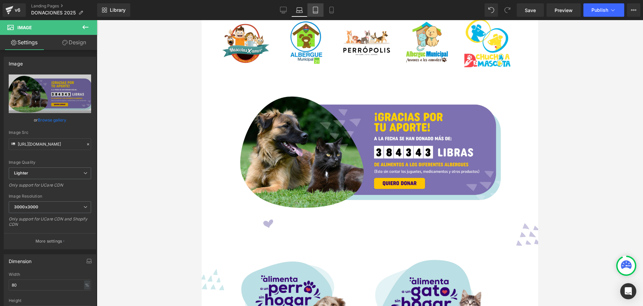
click at [316, 13] on link "Tablet" at bounding box center [316, 9] width 16 height 13
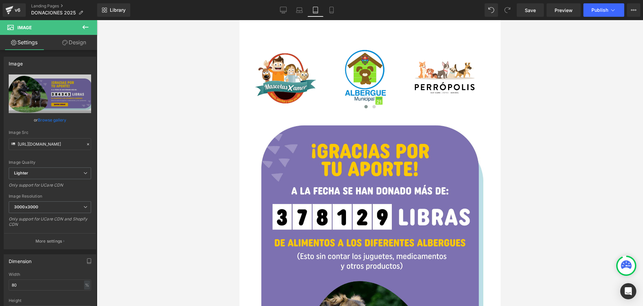
scroll to position [1614, 0]
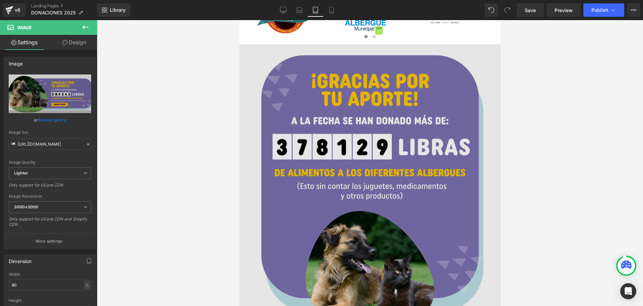
click at [354, 128] on img at bounding box center [369, 195] width 261 height 302
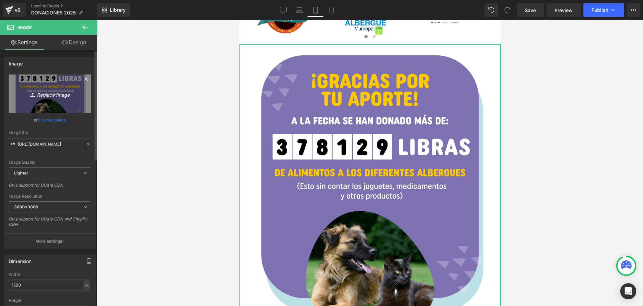
click at [62, 93] on icon "Replace Image" at bounding box center [50, 93] width 54 height 8
type input "C:\fakepath\donaciones arriba mobile.png"
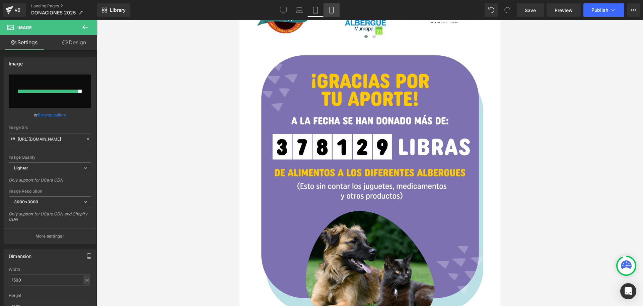
type input "https://ucarecdn.com/567addcb-a088-4233-ac9f-ee9f241786c1/-/format/auto/-/previ…"
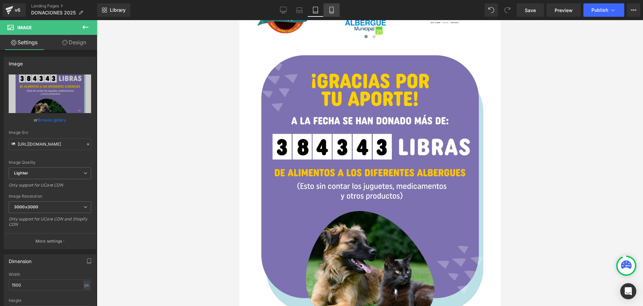
click at [333, 14] on link "Mobile" at bounding box center [332, 9] width 16 height 13
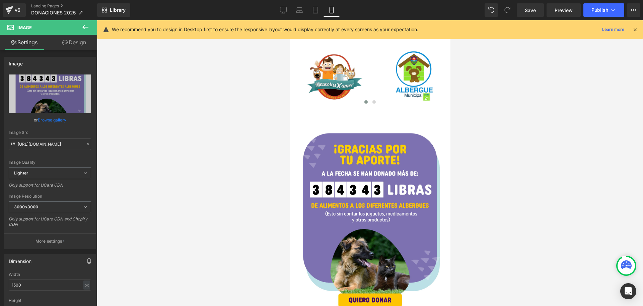
scroll to position [1335, 0]
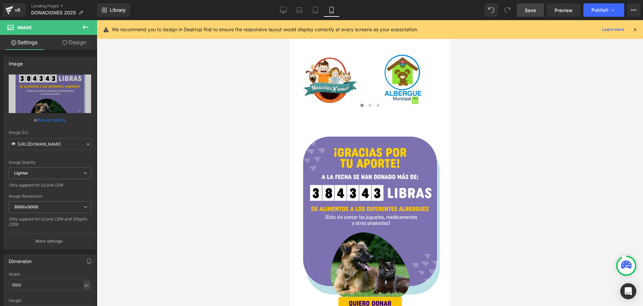
click at [526, 11] on span "Save" at bounding box center [530, 10] width 11 height 7
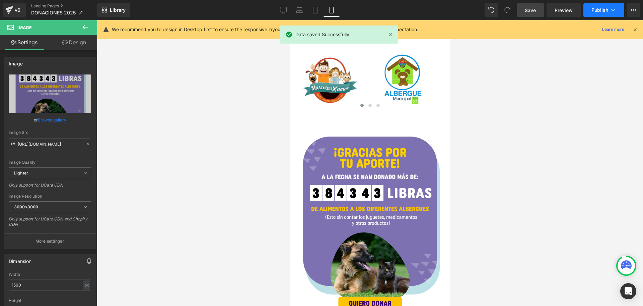
click at [590, 13] on button "Publish" at bounding box center [604, 9] width 41 height 13
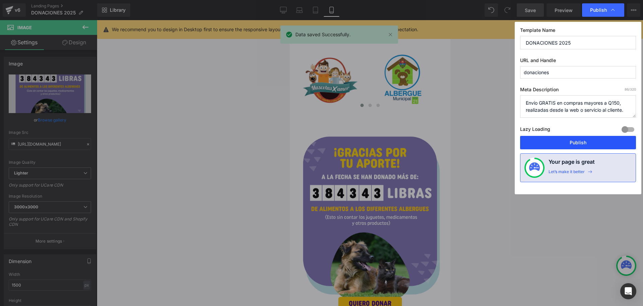
click at [573, 141] on button "Publish" at bounding box center [578, 142] width 116 height 13
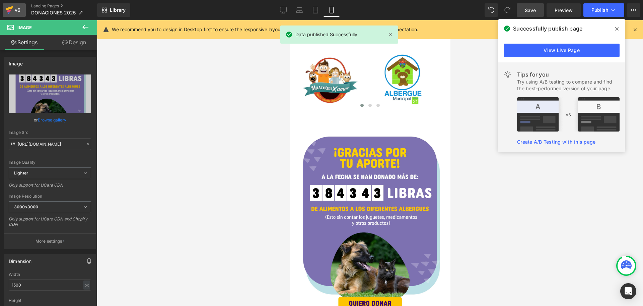
click at [13, 12] on icon at bounding box center [9, 10] width 8 height 17
